Goal: Information Seeking & Learning: Learn about a topic

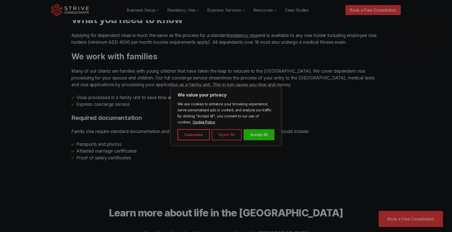
click at [225, 134] on button "Reject All" at bounding box center [227, 134] width 30 height 11
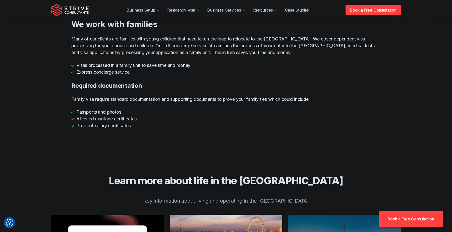
scroll to position [150, 0]
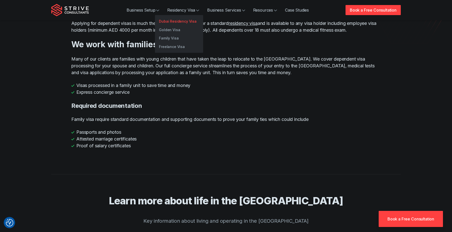
click at [185, 21] on link "Dubai Residency Visa" at bounding box center [179, 21] width 48 height 9
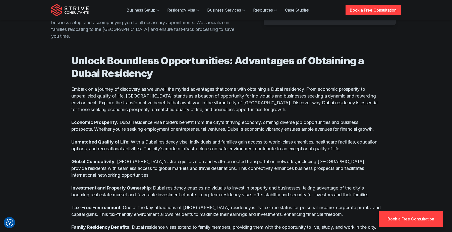
scroll to position [280, 0]
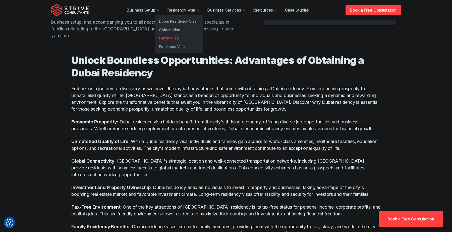
click at [181, 34] on link "Family Visa" at bounding box center [179, 38] width 48 height 9
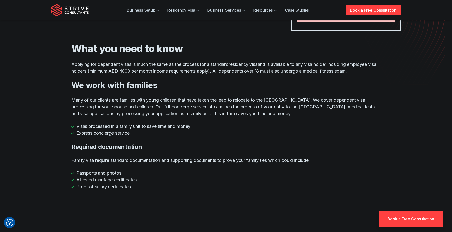
scroll to position [166, 0]
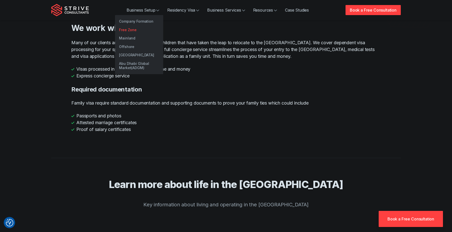
click at [143, 29] on link "Free Zone" at bounding box center [139, 30] width 48 height 9
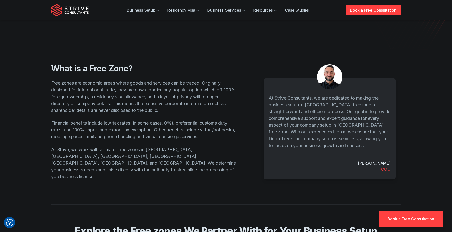
scroll to position [186, 0]
